Goal: Task Accomplishment & Management: Manage account settings

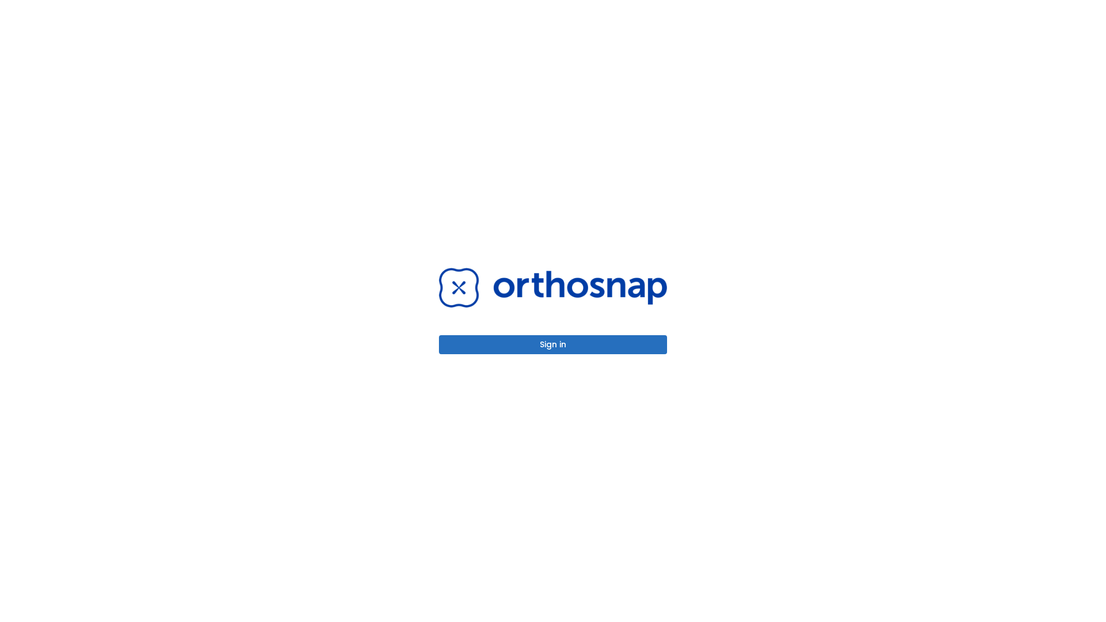
click at [553, 345] on button "Sign in" at bounding box center [553, 344] width 228 height 19
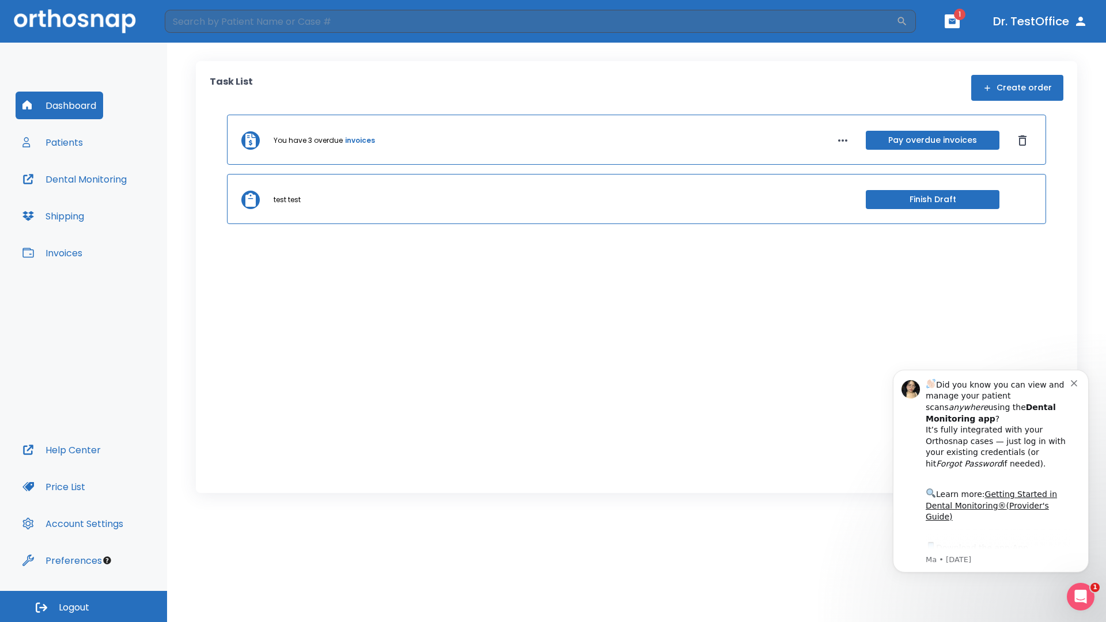
click at [84, 607] on span "Logout" at bounding box center [74, 607] width 31 height 13
